Goal: Task Accomplishment & Management: Manage account settings

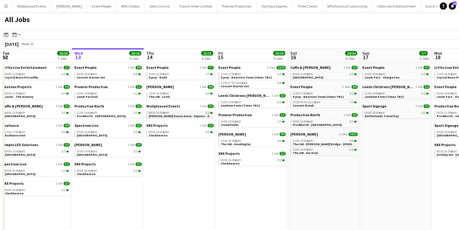
click at [156, 117] on span "[PERSON_NAME] House move - Express - Already paid" at bounding box center [187, 116] width 77 height 4
click at [181, 75] on div "10:00-22:00 BST 7/7" at bounding box center [181, 74] width 64 height 3
click at [167, 119] on div "Wellpleased Events 1 Job 2/2 08:30-16:30 BST 2/2 Kim House move - Express - Alr…" at bounding box center [179, 113] width 67 height 19
click at [167, 118] on div "Wellpleased Events 1 Job 2/2 08:30-16:30 BST 2/2 Kim House move - Express - Alr…" at bounding box center [179, 113] width 67 height 19
click at [169, 116] on span "Kim House move - Express - Already paid" at bounding box center [187, 116] width 77 height 4
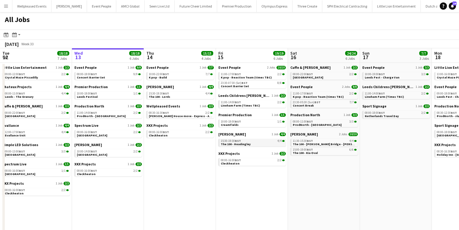
click at [253, 142] on link "15:30-19:30 BST 4/4 The 100 - Headingley" at bounding box center [253, 142] width 64 height 7
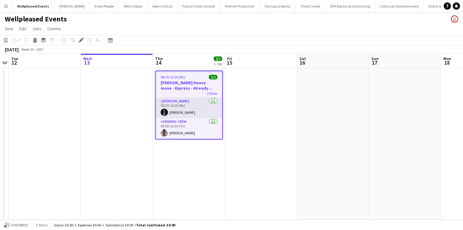
click at [172, 110] on app-card-role "Van Driver [DATE] 08:30-16:30 (8h) [PERSON_NAME]" at bounding box center [189, 108] width 66 height 20
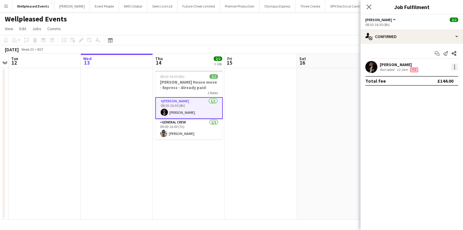
click at [454, 65] on div at bounding box center [454, 64] width 1 height 1
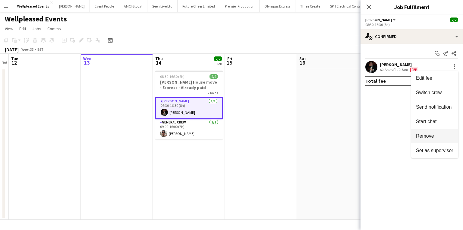
click at [426, 134] on span "Remove" at bounding box center [425, 135] width 18 height 5
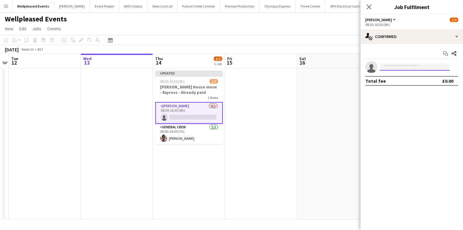
click at [396, 65] on input at bounding box center [415, 66] width 70 height 7
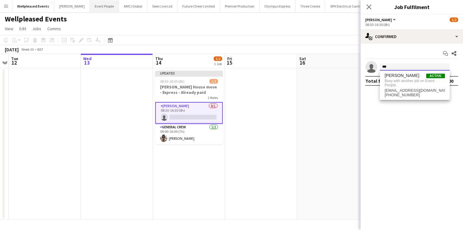
type input "***"
click at [341, 91] on app-date-cell at bounding box center [333, 143] width 72 height 151
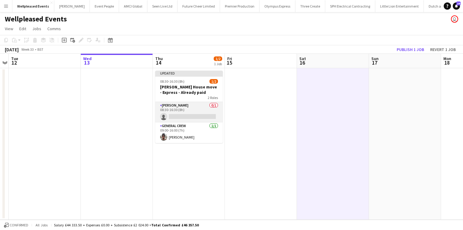
click at [181, 114] on app-card-role "Van Driver 0/1 08:30-16:30 (8h) single-neutral-actions" at bounding box center [188, 112] width 67 height 20
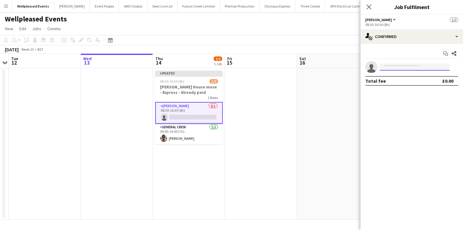
click at [401, 68] on input at bounding box center [415, 66] width 70 height 7
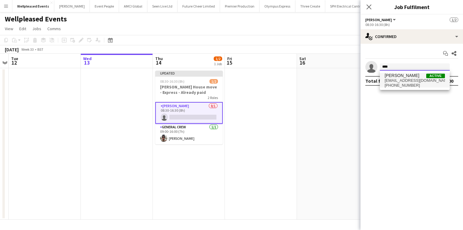
type input "****"
click at [400, 81] on span "edvardasdraskinis@gmail.com" at bounding box center [414, 80] width 60 height 5
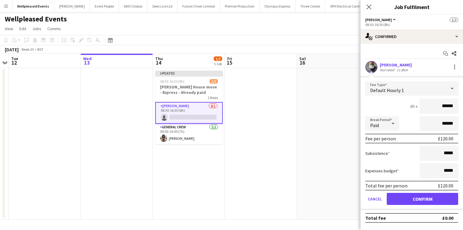
drag, startPoint x: 429, startPoint y: 103, endPoint x: 575, endPoint y: 119, distance: 147.2
click at [462, 119] on html "Menu Boards Boards Boards All jobs Status Workforce Workforce My Workforce Recr…" at bounding box center [231, 115] width 463 height 230
type input "**"
type input "***"
click at [446, 196] on button "Confirm" at bounding box center [421, 198] width 71 height 12
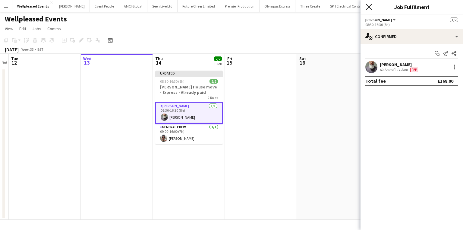
click at [370, 8] on icon at bounding box center [369, 7] width 6 height 6
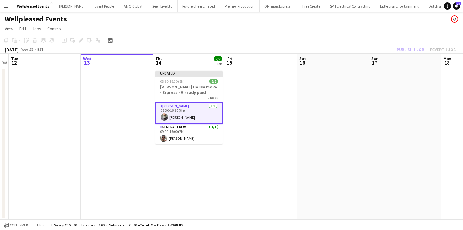
click at [402, 47] on div "Publish 1 job Revert 1 job" at bounding box center [425, 49] width 73 height 8
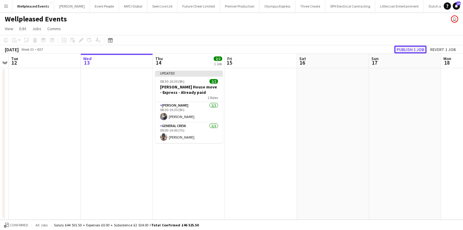
click at [402, 47] on button "Publish 1 job" at bounding box center [410, 49] width 32 height 8
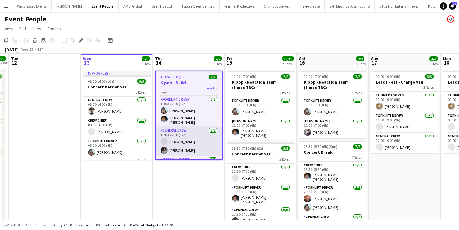
scroll to position [41, 0]
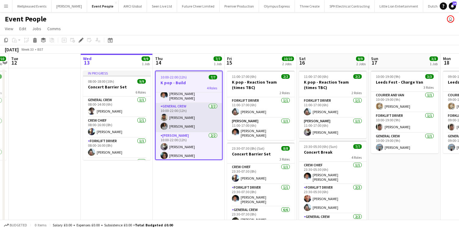
click at [181, 145] on app-card-role "Van Driver 2/2 10:00-22:00 (12h) Edvardas Draskinis Amari Thomas" at bounding box center [189, 146] width 66 height 29
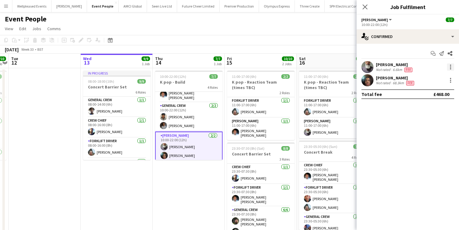
click at [447, 68] on div at bounding box center [450, 66] width 7 height 7
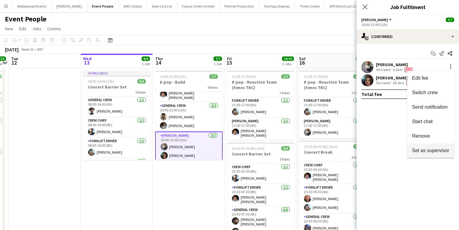
click at [418, 143] on button "Set as supervisor" at bounding box center [430, 150] width 47 height 14
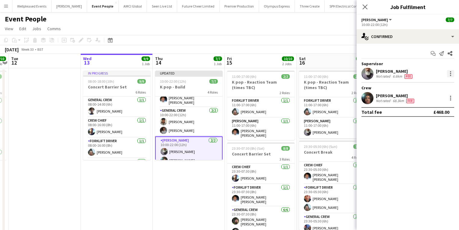
click at [450, 72] on div at bounding box center [450, 73] width 7 height 7
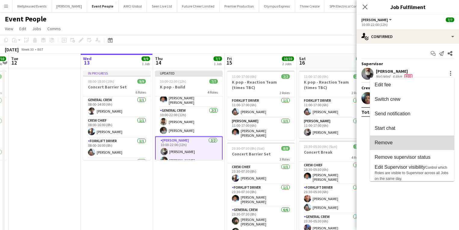
click at [421, 141] on span "Remove" at bounding box center [412, 142] width 75 height 5
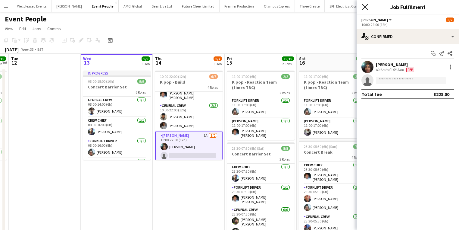
click at [366, 9] on icon "Close pop-in" at bounding box center [365, 7] width 6 height 6
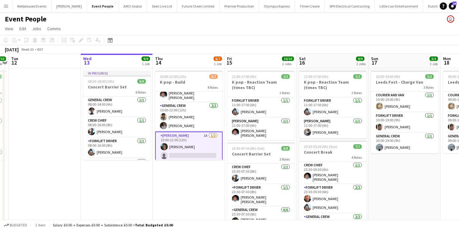
click at [186, 183] on app-date-cell "10:00-22:00 (12h) 6/7 K pop - Build 4 Roles Crew Chief 1/1 10:00-22:00 (12h) Da…" at bounding box center [189, 225] width 72 height 315
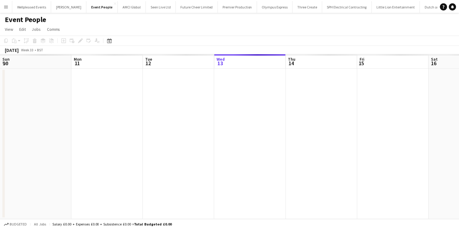
scroll to position [0, 207]
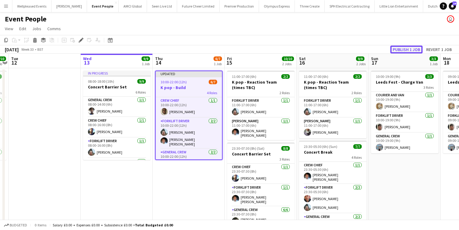
click at [401, 46] on button "Publish 1 job" at bounding box center [406, 49] width 32 height 8
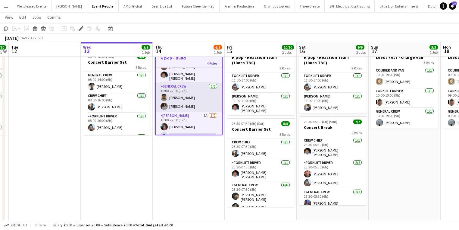
scroll to position [41, 0]
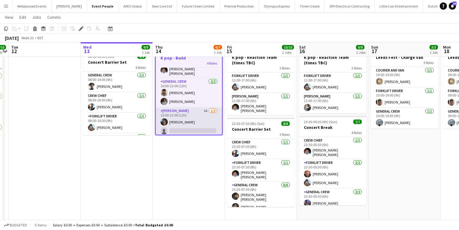
click at [180, 121] on app-card-role "Van Driver 1A 1/2 10:00-22:00 (12h) Amari Thomas single-neutral-actions" at bounding box center [189, 121] width 66 height 29
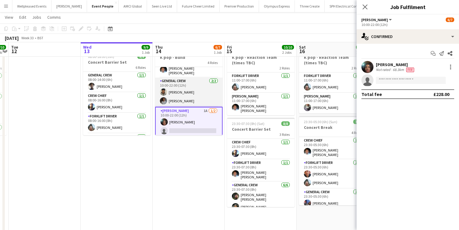
click at [170, 96] on app-card-role "General Crew 2/2 10:00-22:00 (12h) Ona Ajala Omarian Hunter" at bounding box center [188, 91] width 67 height 29
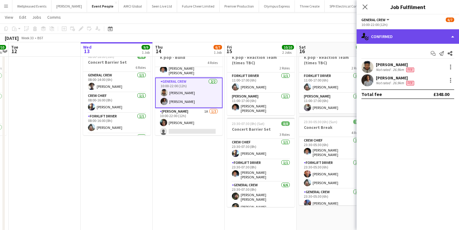
click at [404, 42] on div "single-neutral-actions-check-2 Confirmed" at bounding box center [408, 36] width 102 height 14
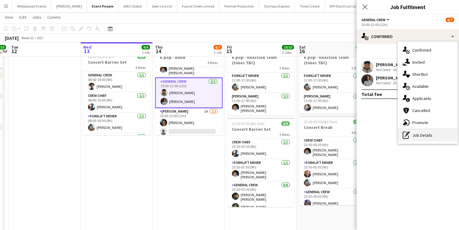
click at [424, 136] on div "pen-write Job Details" at bounding box center [428, 135] width 60 height 12
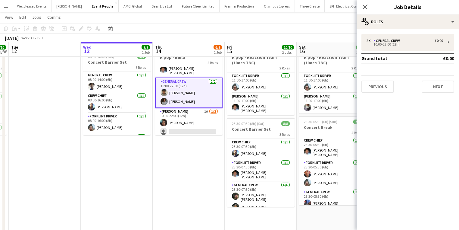
click at [187, 135] on app-date-cell "10:00-22:00 (12h) 6/7 K pop - Build 4 Roles Crew Chief 1/1 10:00-22:00 (12h) Da…" at bounding box center [189, 200] width 72 height 315
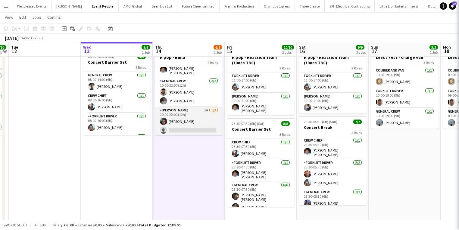
scroll to position [40, 0]
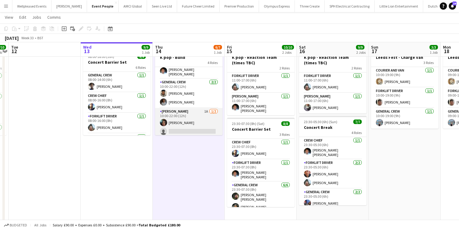
click at [190, 131] on app-card-role "Van Driver 1A 1/2 10:00-22:00 (12h) Amari Thomas single-neutral-actions" at bounding box center [188, 122] width 67 height 29
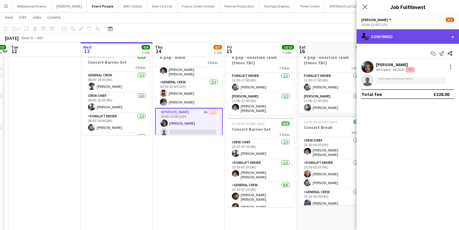
click at [420, 32] on div "single-neutral-actions-check-2 Confirmed" at bounding box center [408, 36] width 102 height 14
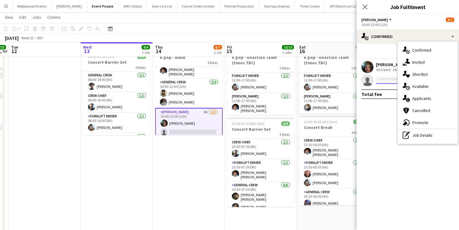
click at [379, 77] on input at bounding box center [411, 80] width 70 height 7
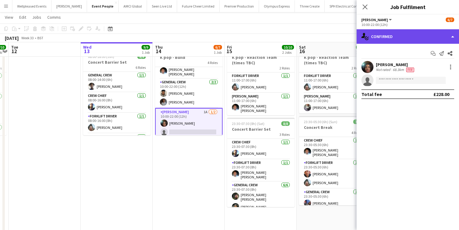
click at [392, 40] on div "single-neutral-actions-check-2 Confirmed" at bounding box center [408, 36] width 102 height 14
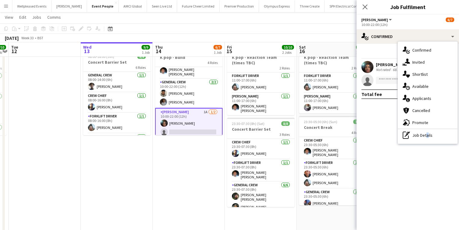
click at [424, 143] on div "single-neutral-actions-check-2 Confirmed single-neutral-actions-share-1 Invited…" at bounding box center [428, 92] width 60 height 102
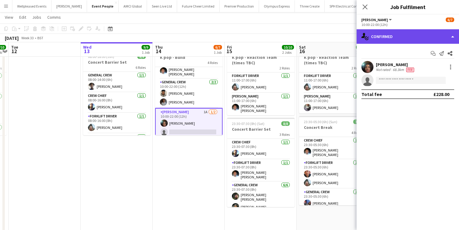
click at [398, 38] on div "single-neutral-actions-check-2 Confirmed" at bounding box center [408, 36] width 102 height 14
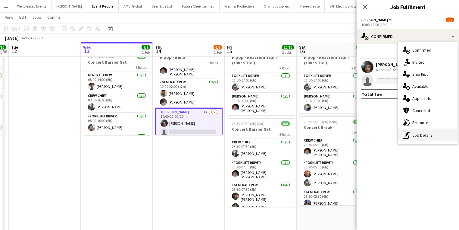
click at [422, 134] on div "pen-write Job Details" at bounding box center [428, 135] width 60 height 12
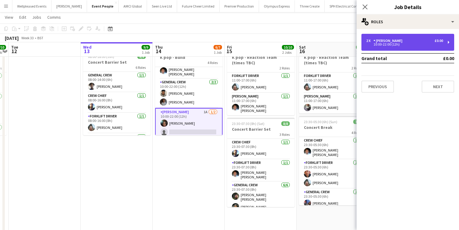
click at [393, 48] on div "2 x Van Driver £0.00 10:00-22:00 (12h)" at bounding box center [407, 42] width 93 height 17
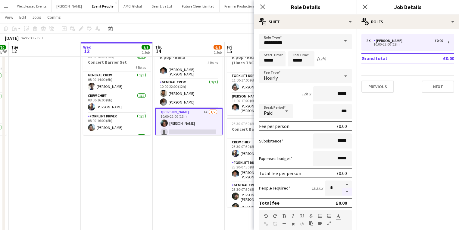
click at [343, 190] on button "button" at bounding box center [347, 192] width 10 height 8
type input "*"
click at [265, 8] on icon "Close pop-in" at bounding box center [263, 7] width 6 height 6
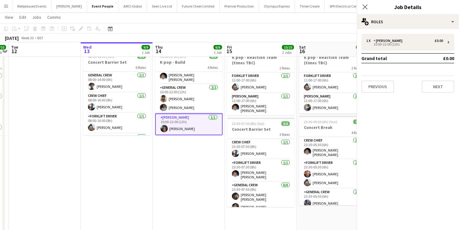
scroll to position [37, 0]
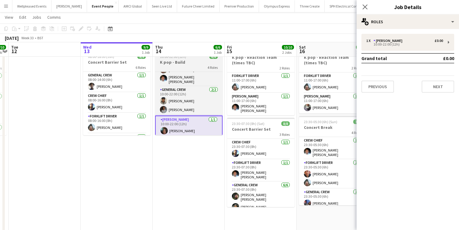
click at [193, 62] on h3 "K pop - Build" at bounding box center [188, 61] width 67 height 5
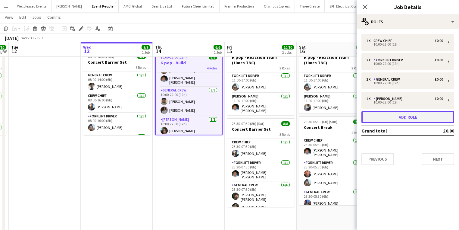
click at [392, 113] on button "Add role" at bounding box center [407, 117] width 93 height 12
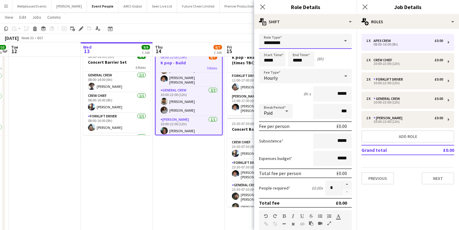
click at [325, 37] on input "*********" at bounding box center [305, 41] width 93 height 15
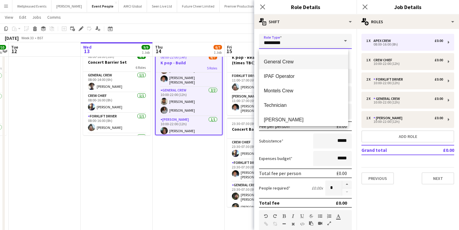
scroll to position [116, 0]
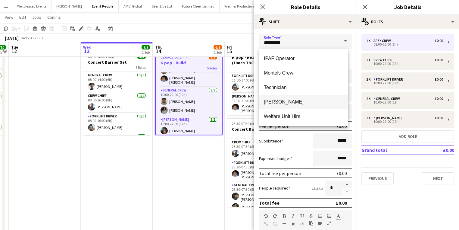
click at [281, 100] on span "Van Driver" at bounding box center [304, 102] width 80 height 6
type input "**********"
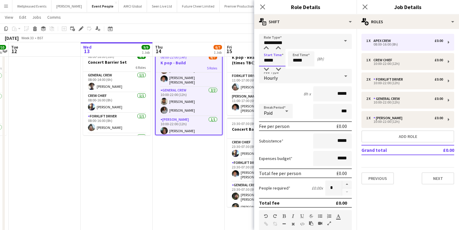
click at [277, 58] on input "*****" at bounding box center [272, 58] width 27 height 15
click at [269, 48] on div at bounding box center [266, 48] width 12 height 6
type input "*****"
click at [269, 48] on div at bounding box center [266, 48] width 12 height 6
click at [264, 6] on icon at bounding box center [263, 7] width 6 height 6
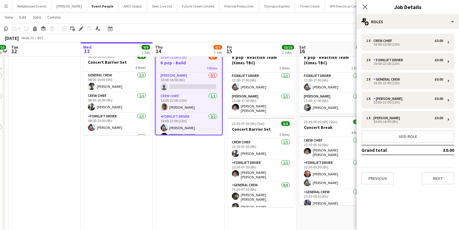
scroll to position [0, 0]
click at [184, 89] on app-card-role "Van Driver 0/1 10:00-16:00 (6h) single-neutral-actions" at bounding box center [189, 82] width 66 height 20
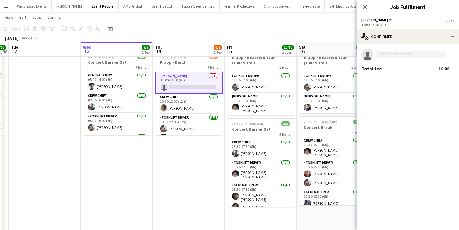
click at [413, 56] on input at bounding box center [411, 54] width 70 height 7
type input "****"
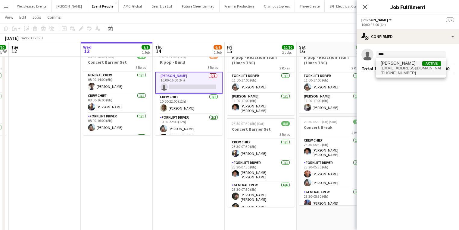
click at [411, 62] on span "Chai Blackman Active" at bounding box center [411, 63] width 60 height 5
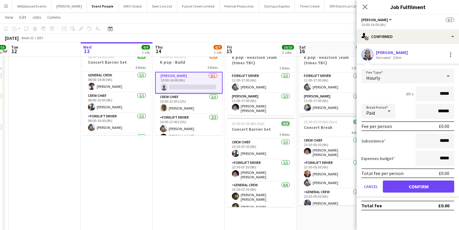
drag, startPoint x: 425, startPoint y: 95, endPoint x: 478, endPoint y: 95, distance: 53.0
click at [459, 95] on html "Menu Boards Boards Boards All jobs Status Workforce Workforce My Workforce Recr…" at bounding box center [229, 172] width 459 height 393
type input "***"
click at [412, 186] on button "Confirm" at bounding box center [418, 186] width 71 height 12
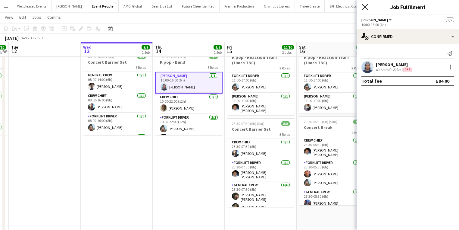
click at [367, 4] on icon "Close pop-in" at bounding box center [365, 7] width 6 height 6
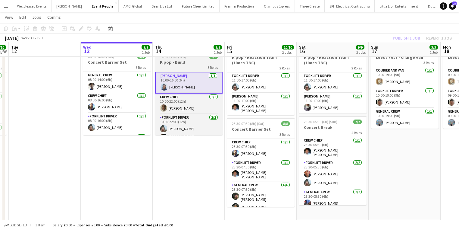
click at [178, 59] on span "10:00-22:00 (12h)" at bounding box center [173, 56] width 26 height 5
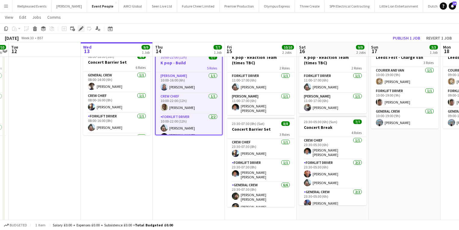
click at [79, 27] on icon "Edit" at bounding box center [81, 28] width 5 height 5
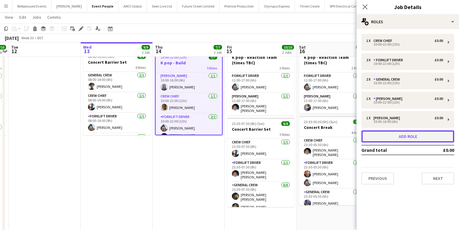
click at [386, 136] on button "Add role" at bounding box center [407, 136] width 93 height 12
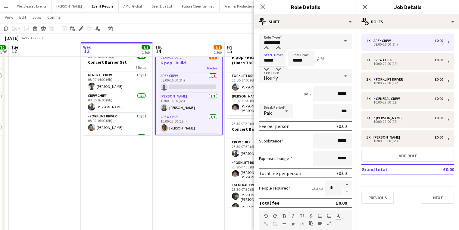
drag, startPoint x: 278, startPoint y: 55, endPoint x: 258, endPoint y: 55, distance: 20.5
click at [258, 55] on form "Role Type ********* Start Time ***** End Time ***** (8h) Fee Type Hourly 8h x *…" at bounding box center [305, 205] width 102 height 343
type input "*****"
click at [308, 58] on input "*****" at bounding box center [301, 58] width 27 height 15
type input "*****"
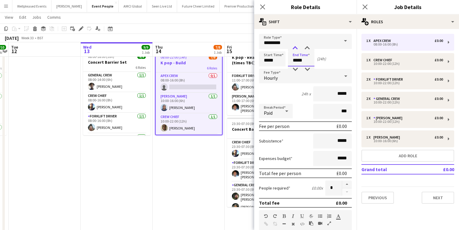
click at [294, 49] on div at bounding box center [295, 48] width 12 height 6
click at [285, 44] on input "*********" at bounding box center [305, 41] width 93 height 15
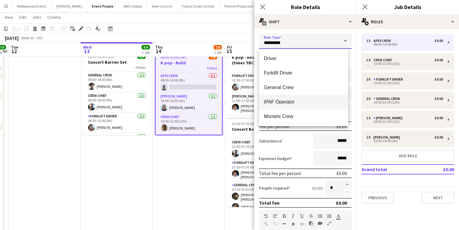
scroll to position [116, 0]
click at [280, 102] on span "Van Driver" at bounding box center [304, 102] width 80 height 6
type input "**********"
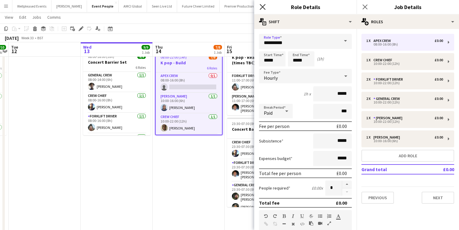
click at [261, 8] on icon "Close pop-in" at bounding box center [263, 7] width 6 height 6
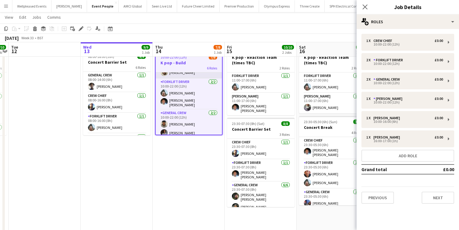
scroll to position [72, 0]
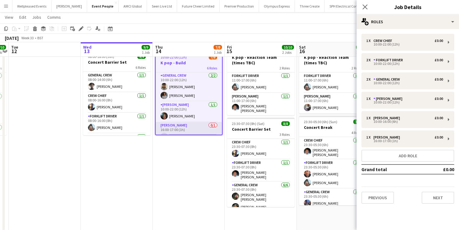
click at [184, 128] on app-card-role "Van Driver 0/1 16:00-17:00 (1h) single-neutral-actions" at bounding box center [189, 132] width 66 height 20
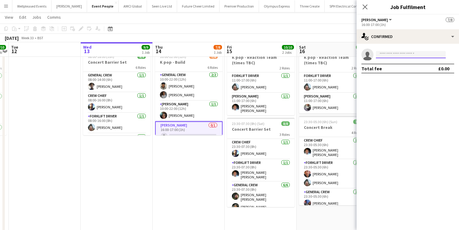
click at [389, 53] on input at bounding box center [411, 54] width 70 height 7
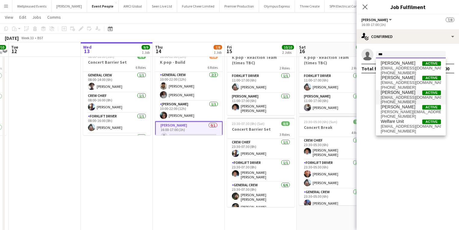
type input "***"
click at [400, 97] on span "info@olympuscrew.co.uk" at bounding box center [411, 97] width 60 height 5
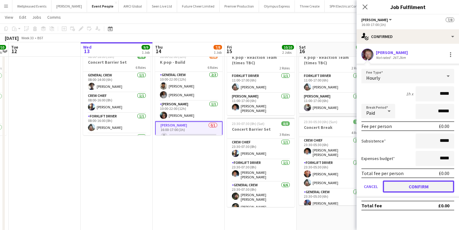
click at [426, 183] on button "Confirm" at bounding box center [418, 186] width 71 height 12
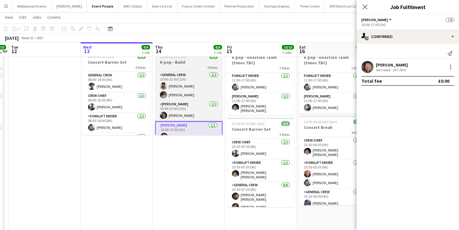
click at [171, 61] on h3 "K pop - Build" at bounding box center [188, 61] width 67 height 5
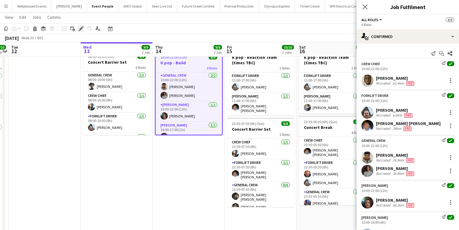
click at [82, 30] on icon "Edit" at bounding box center [81, 28] width 5 height 5
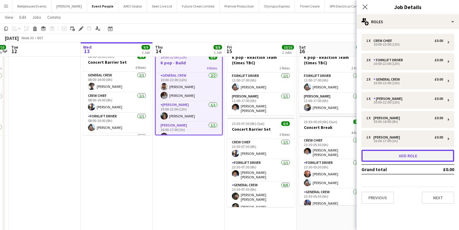
click at [400, 160] on button "Add role" at bounding box center [407, 155] width 93 height 12
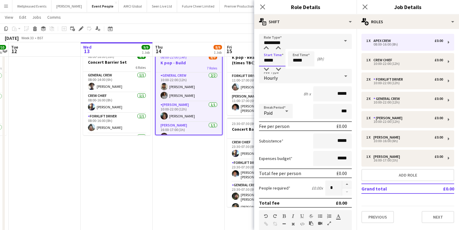
drag, startPoint x: 274, startPoint y: 61, endPoint x: 259, endPoint y: 63, distance: 15.3
click at [259, 63] on input "*****" at bounding box center [272, 58] width 27 height 15
type input "*****"
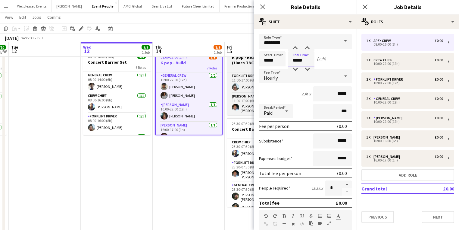
drag, startPoint x: 314, startPoint y: 55, endPoint x: 242, endPoint y: 63, distance: 72.7
click at [242, 63] on body "Menu Boards Boards Boards All jobs Status Workforce Workforce My Workforce Recr…" at bounding box center [229, 172] width 459 height 393
type input "*****"
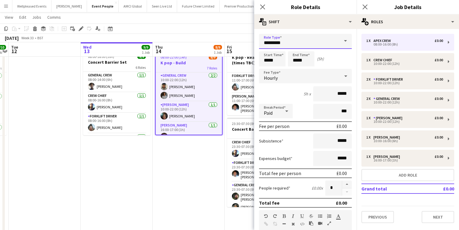
click at [292, 37] on input "*********" at bounding box center [305, 41] width 93 height 15
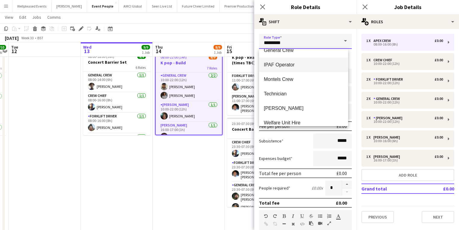
scroll to position [116, 0]
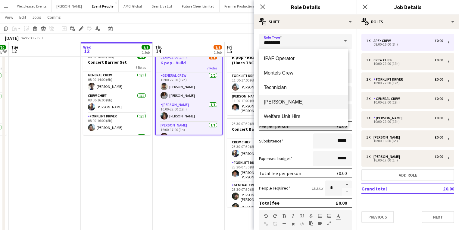
click at [284, 103] on span "Van Driver" at bounding box center [304, 102] width 80 height 6
type input "**********"
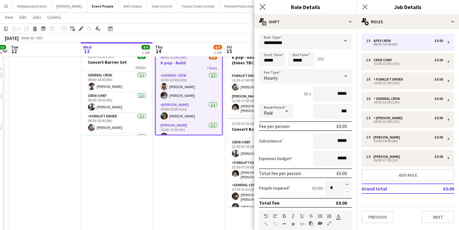
click at [263, 4] on app-icon "Close pop-in" at bounding box center [262, 7] width 9 height 9
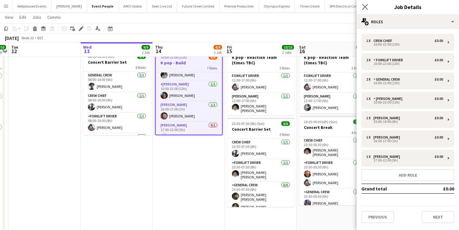
click at [362, 10] on app-icon "Close pop-in" at bounding box center [365, 7] width 9 height 9
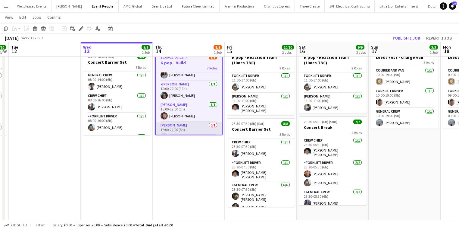
click at [173, 128] on app-card-role "Van Driver 0/1 17:00-22:00 (5h) single-neutral-actions" at bounding box center [189, 132] width 66 height 20
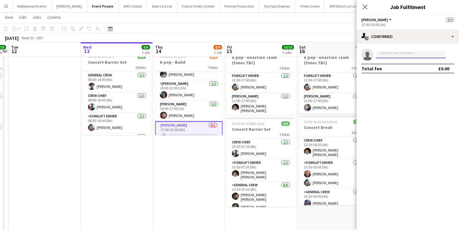
click at [402, 57] on input at bounding box center [411, 54] width 70 height 7
type input "***"
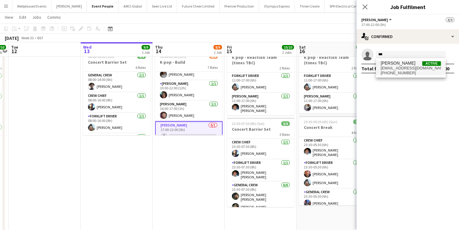
click at [402, 71] on span "+447456328498" at bounding box center [411, 72] width 60 height 5
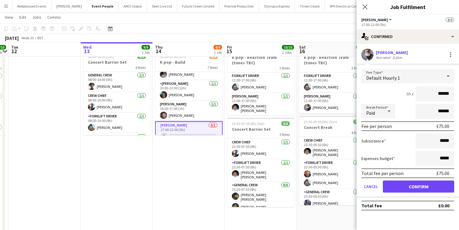
drag, startPoint x: 427, startPoint y: 94, endPoint x: 461, endPoint y: 94, distance: 33.7
click at [459, 94] on html "Menu Boards Boards Boards All jobs Status Workforce Workforce My Workforce Recr…" at bounding box center [229, 172] width 459 height 393
type input "***"
click at [404, 188] on button "Confirm" at bounding box center [418, 186] width 71 height 12
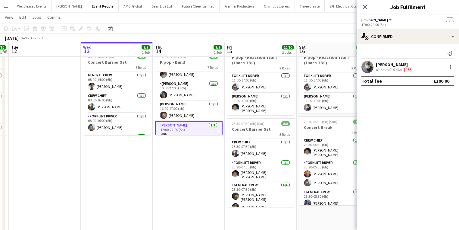
click at [364, 11] on div "Close pop-in" at bounding box center [365, 7] width 17 height 14
click at [368, 5] on app-icon "Close pop-in" at bounding box center [365, 7] width 9 height 9
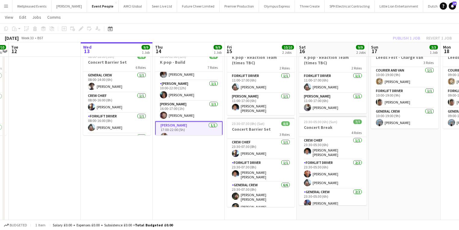
click at [413, 35] on div "Publish 1 job Revert 1 job" at bounding box center [422, 38] width 73 height 8
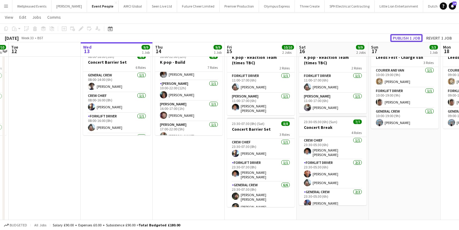
click at [413, 35] on button "Publish 1 job" at bounding box center [406, 38] width 32 height 8
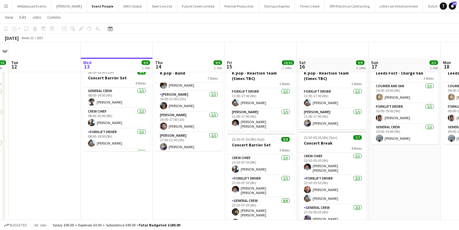
scroll to position [0, 0]
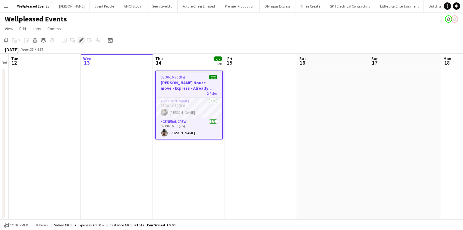
click at [78, 39] on div "Edit" at bounding box center [80, 39] width 7 height 7
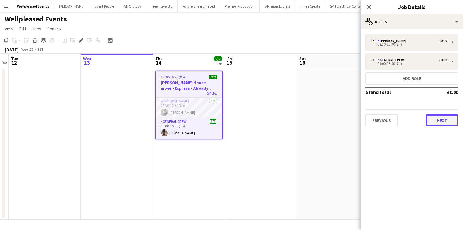
click at [457, 124] on button "Next" at bounding box center [441, 120] width 33 height 12
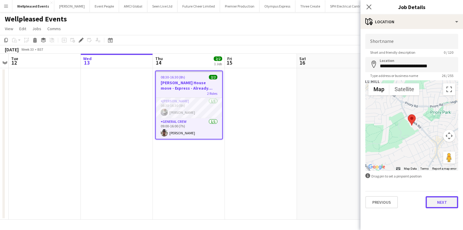
click at [454, 196] on button "Next" at bounding box center [441, 202] width 33 height 12
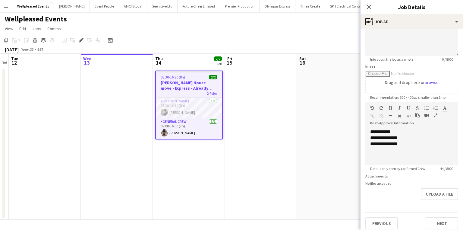
scroll to position [67, 0]
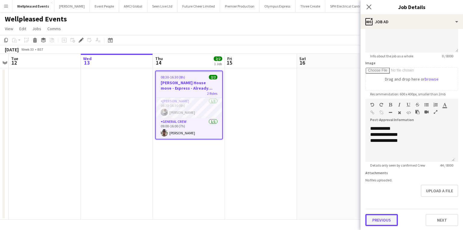
click at [386, 222] on button "Previous" at bounding box center [381, 220] width 33 height 12
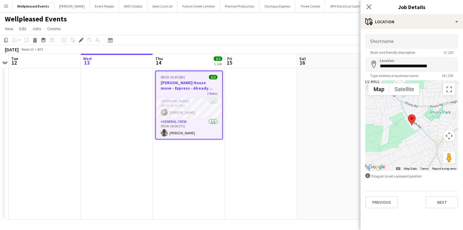
scroll to position [0, 0]
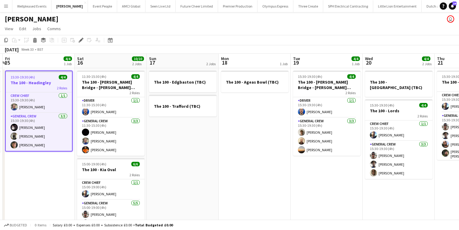
scroll to position [0, 263]
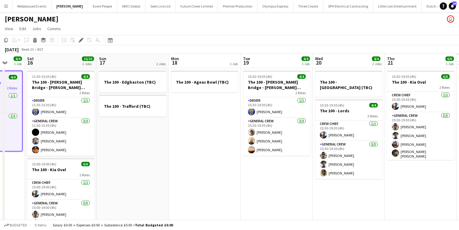
drag, startPoint x: 329, startPoint y: 168, endPoint x: 0, endPoint y: 136, distance: 330.5
click at [0, 136] on app-calendar-viewport "Tue 12 1 Job Wed 13 2/2 3 Jobs Thu 14 4/4 1 Job Fri 15 4/4 1 Job Sat 16 10/10 2…" at bounding box center [229, 157] width 459 height 206
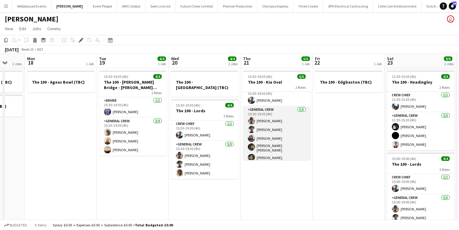
scroll to position [8, 0]
